Goal: Find specific page/section: Find specific page/section

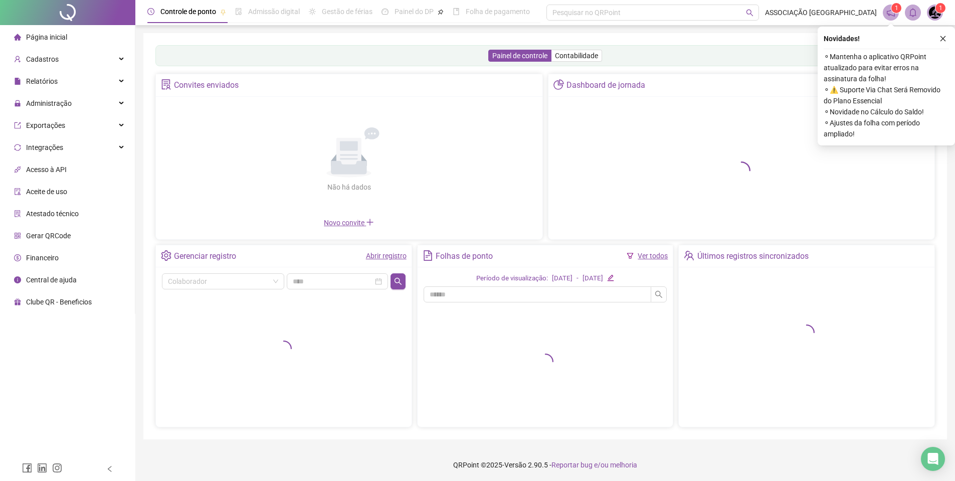
click at [60, 95] on span "Administração" at bounding box center [43, 103] width 58 height 20
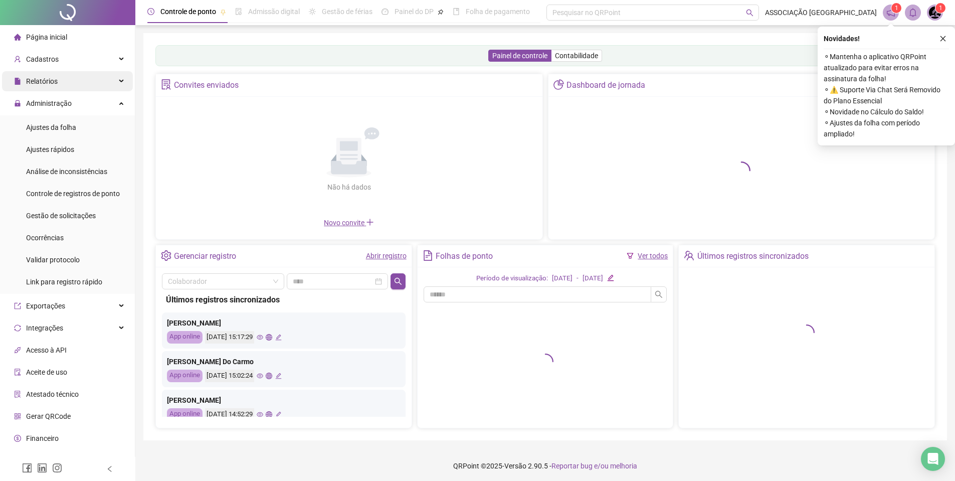
click at [65, 85] on div "Relatórios" at bounding box center [67, 81] width 131 height 20
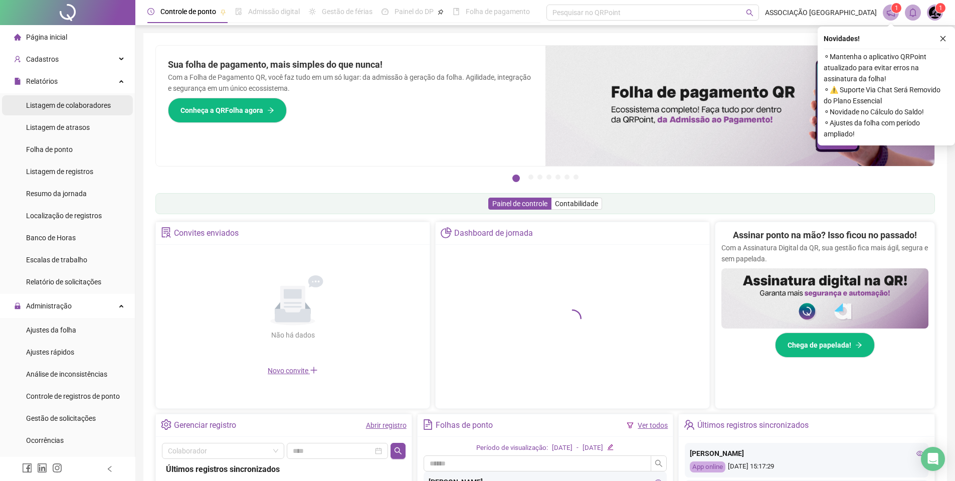
click at [74, 97] on div "Listagem de colaboradores" at bounding box center [68, 105] width 85 height 20
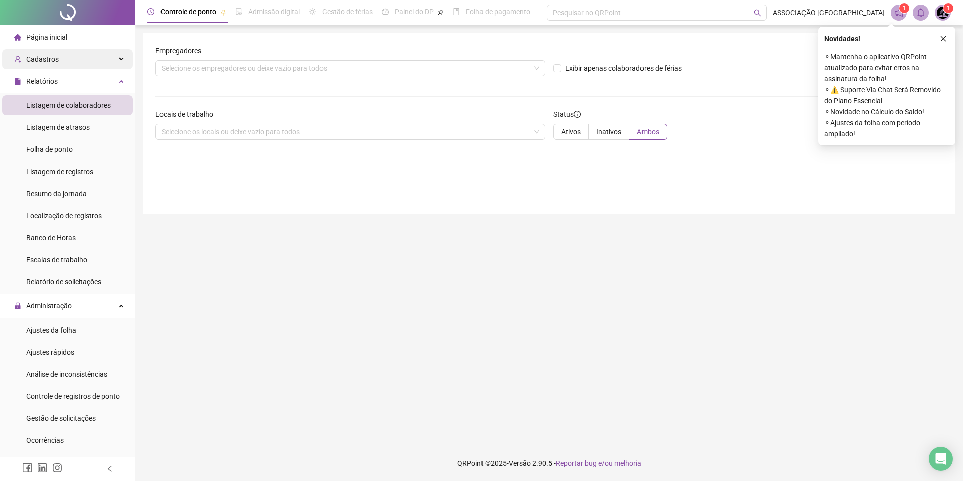
click at [80, 62] on div "Cadastros" at bounding box center [67, 59] width 131 height 20
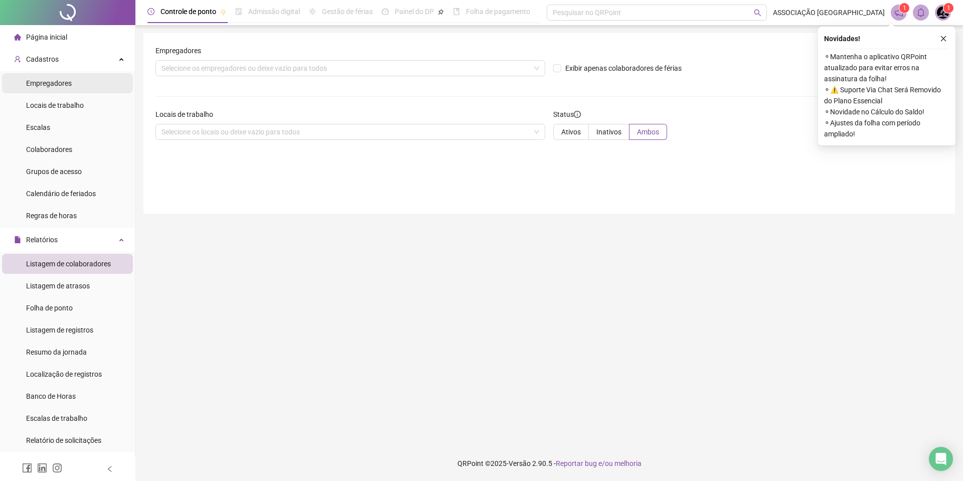
click at [69, 79] on span "Empregadores" at bounding box center [49, 83] width 46 height 8
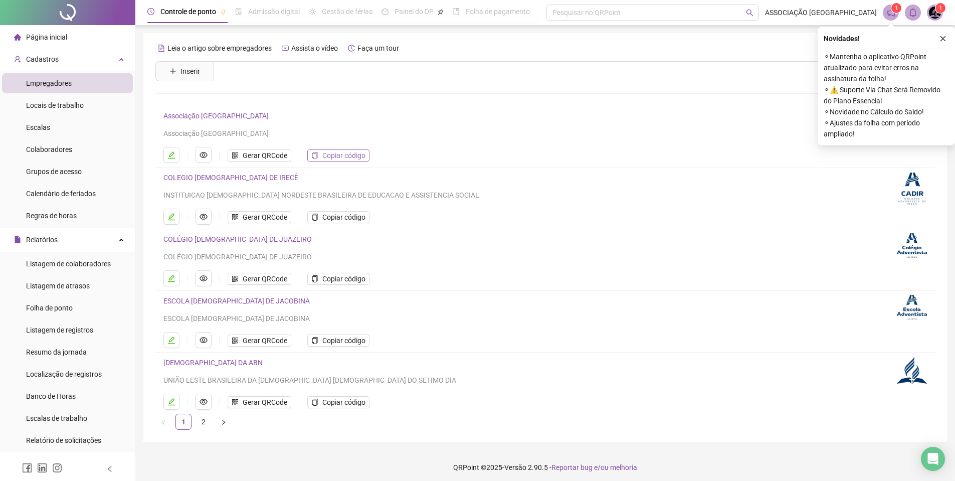
click at [322, 155] on span "Copiar código" at bounding box center [343, 155] width 43 height 11
click at [947, 46] on div "Novidades ! ⚬ Mantenha o aplicativo QRPoint atualizado para evitar erros na ass…" at bounding box center [886, 86] width 137 height 119
click at [946, 42] on button "button" at bounding box center [943, 39] width 12 height 12
